Goal: Find specific page/section: Find specific page/section

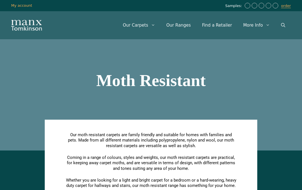
scroll to position [67, 0]
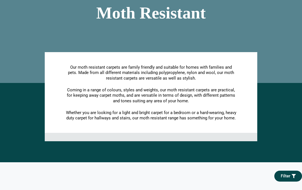
click at [285, 174] on span "Filter" at bounding box center [286, 176] width 10 height 4
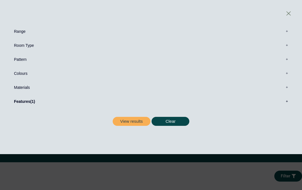
click at [15, 34] on label "Range 0" at bounding box center [150, 31] width 285 height 14
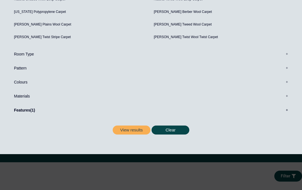
scroll to position [104, 0]
click at [30, 111] on label "Features 1" at bounding box center [150, 110] width 285 height 14
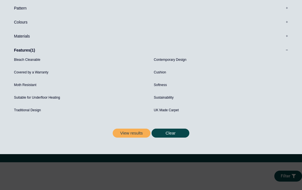
scroll to position [49, 0]
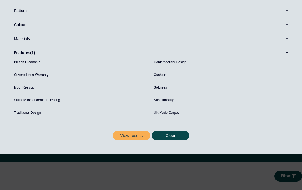
click at [2, 66] on section "Range 1 Bermuda Polypropylene Carpet Cadiz Wool Loop Carpet Calendar Trail Wool…" at bounding box center [151, 55] width 302 height 208
click at [127, 137] on button "View results" at bounding box center [132, 135] width 38 height 9
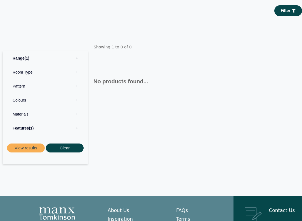
scroll to position [91, 0]
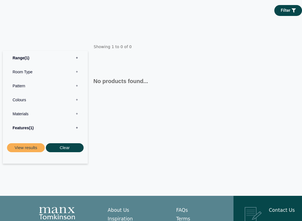
click at [22, 149] on button "View results" at bounding box center [26, 147] width 38 height 9
